Goal: Task Accomplishment & Management: Manage account settings

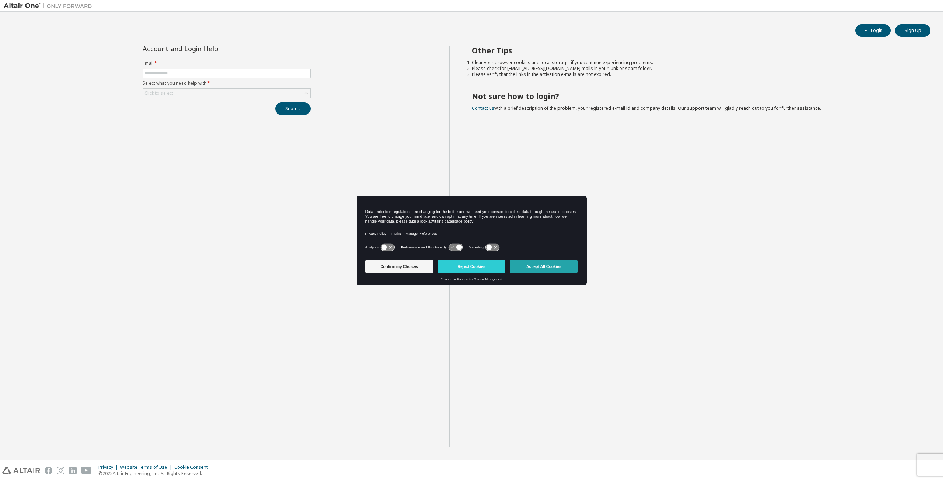
click at [543, 265] on button "Accept All Cookies" at bounding box center [544, 266] width 68 height 13
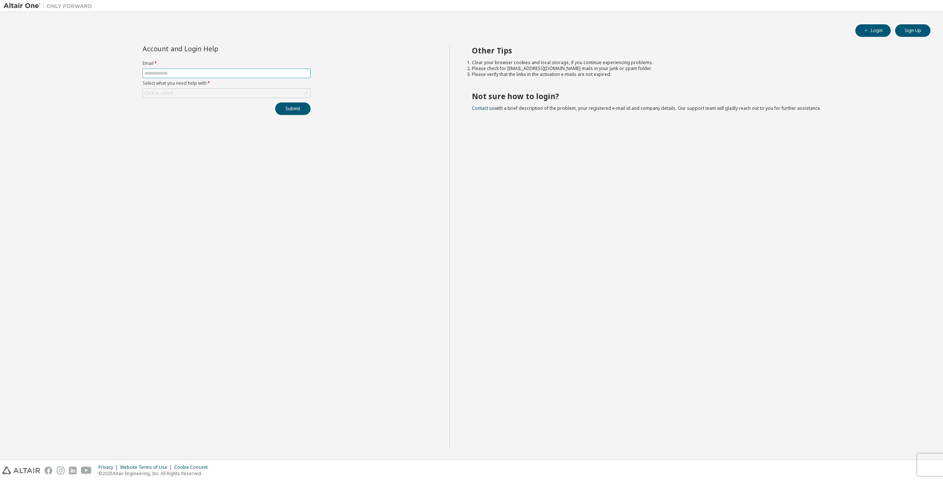
click at [170, 70] on input "text" at bounding box center [226, 73] width 164 height 6
type input "**********"
click at [194, 90] on div "Click to select" at bounding box center [226, 93] width 167 height 9
click at [191, 112] on li "I forgot my password" at bounding box center [226, 113] width 166 height 10
click at [287, 109] on button "Submit" at bounding box center [292, 108] width 35 height 13
